Goal: Transaction & Acquisition: Book appointment/travel/reservation

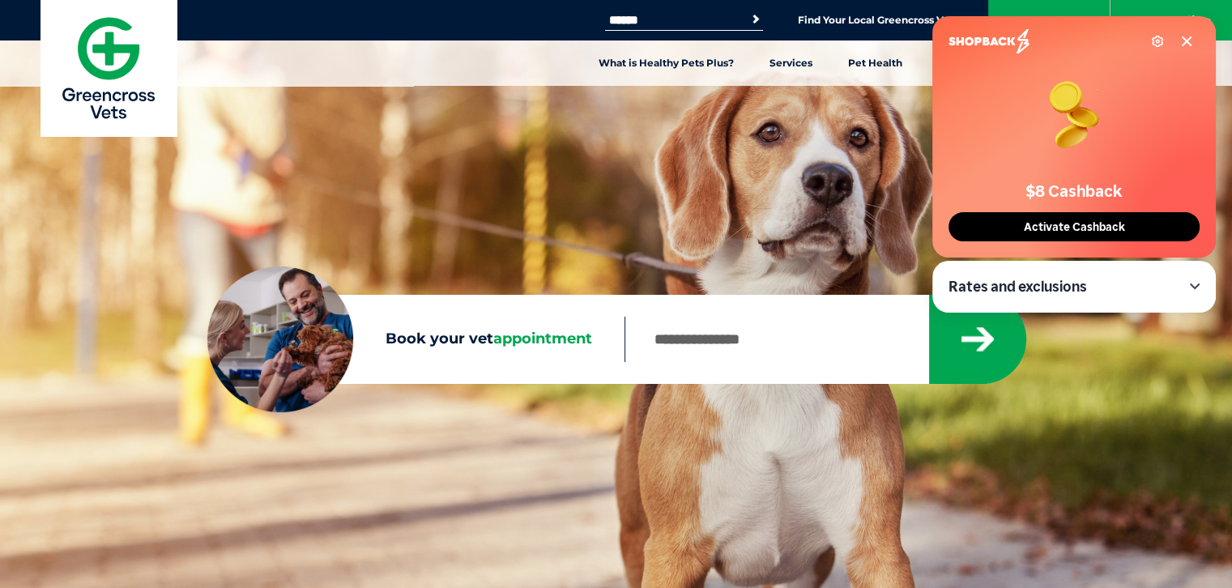
click at [1099, 232] on span "Activate Cashback" at bounding box center [1074, 227] width 111 height 14
